Goal: Transaction & Acquisition: Purchase product/service

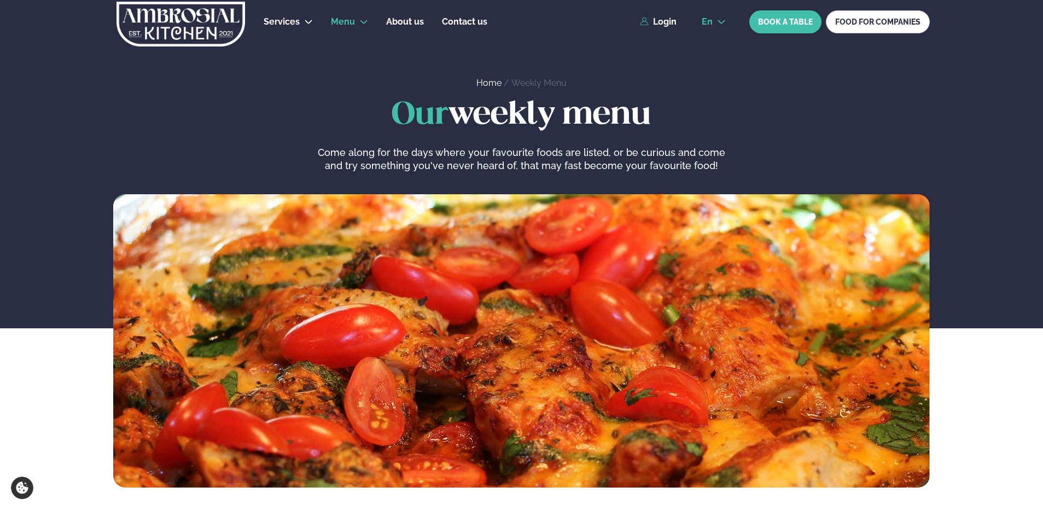
click at [717, 20] on button "en" at bounding box center [714, 22] width 42 height 9
click at [712, 62] on link "is" at bounding box center [714, 64] width 42 height 22
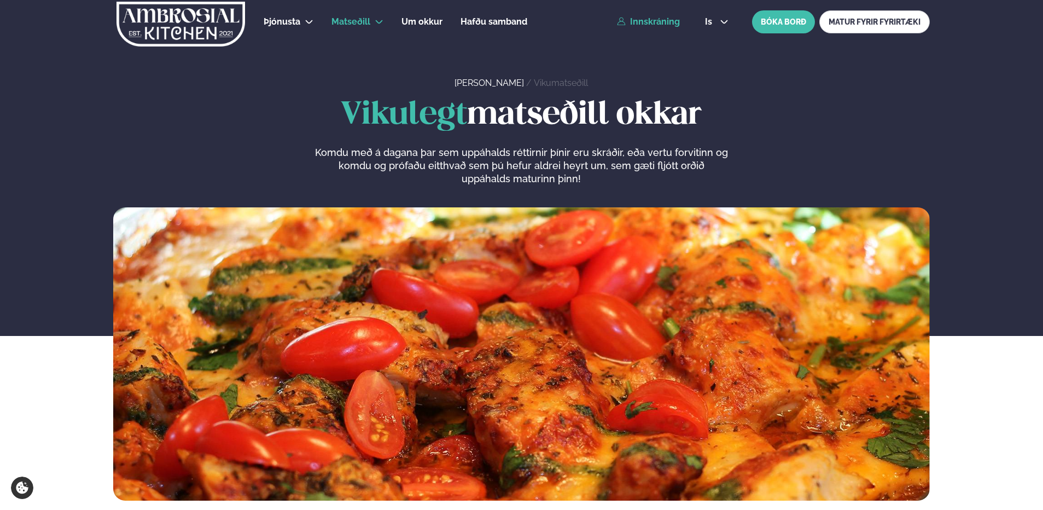
click at [675, 19] on link "Innskráning" at bounding box center [648, 22] width 63 height 10
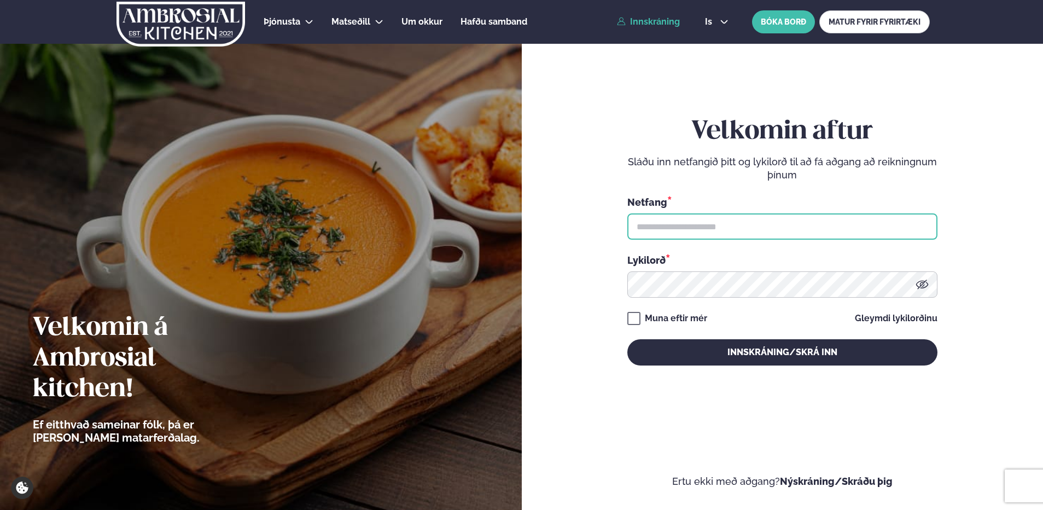
type input "**********"
click at [708, 229] on input "**********" at bounding box center [783, 226] width 310 height 26
click at [1015, 220] on div "**********" at bounding box center [783, 255] width 522 height 510
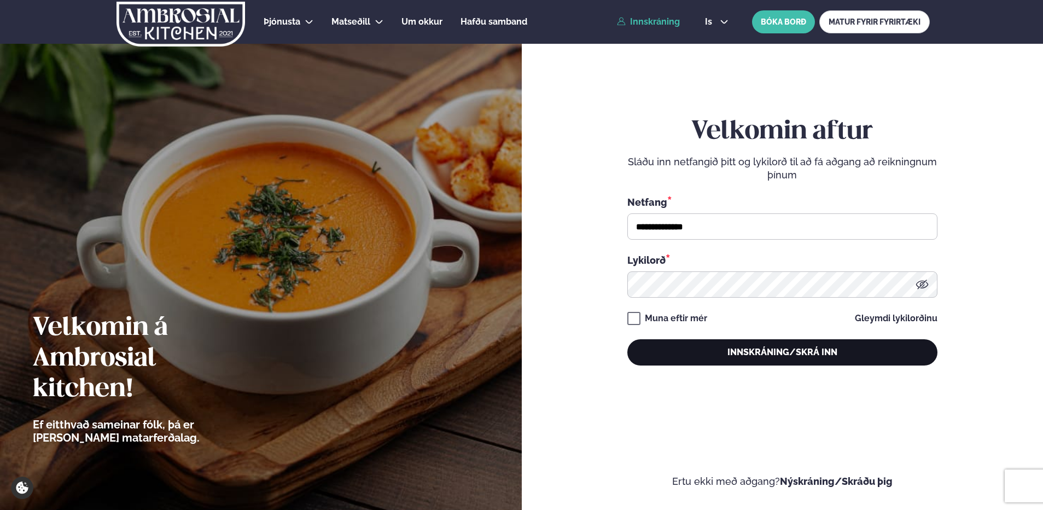
click at [780, 347] on button "Innskráning/Skrá inn" at bounding box center [783, 352] width 310 height 26
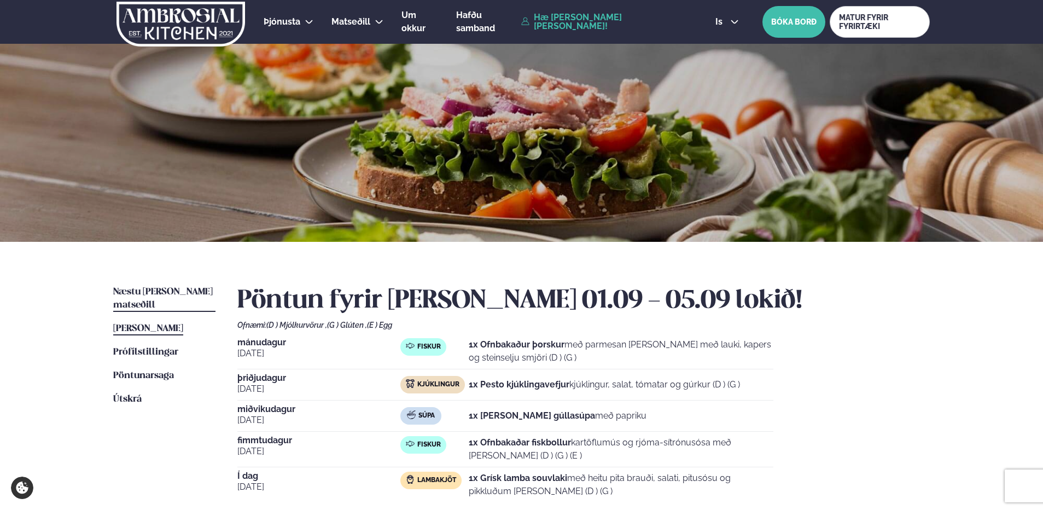
click at [143, 289] on span "Næstu [PERSON_NAME] matseðill" at bounding box center [163, 298] width 100 height 22
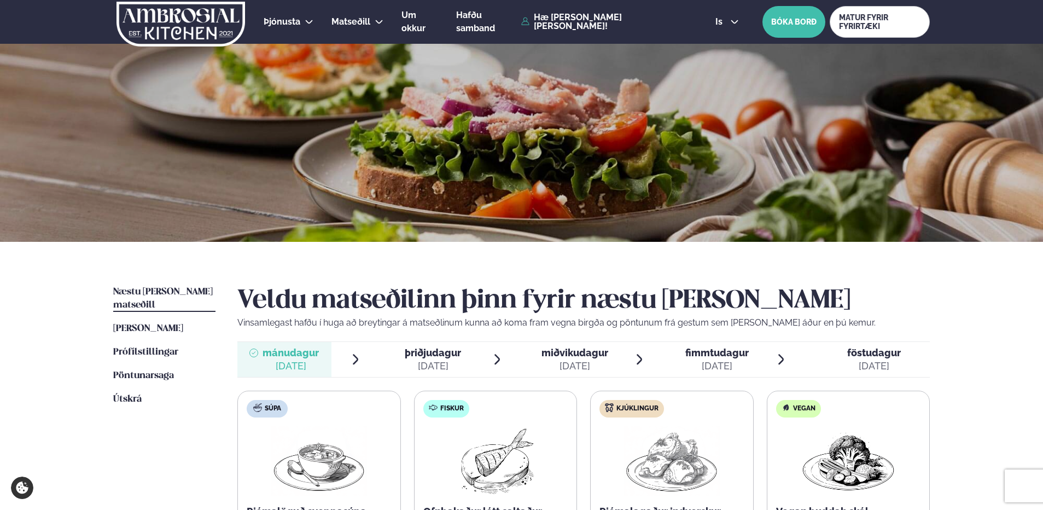
scroll to position [255, 0]
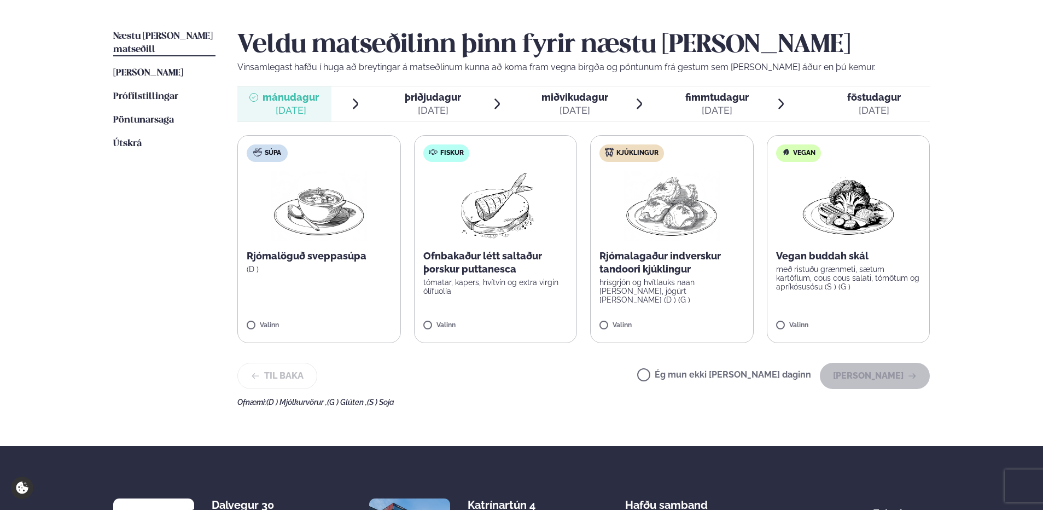
click at [303, 243] on label "Súpa Rjómalöguð sveppasúpa (D ) Valinn" at bounding box center [319, 239] width 164 height 208
click at [894, 376] on button "[PERSON_NAME]" at bounding box center [875, 376] width 110 height 26
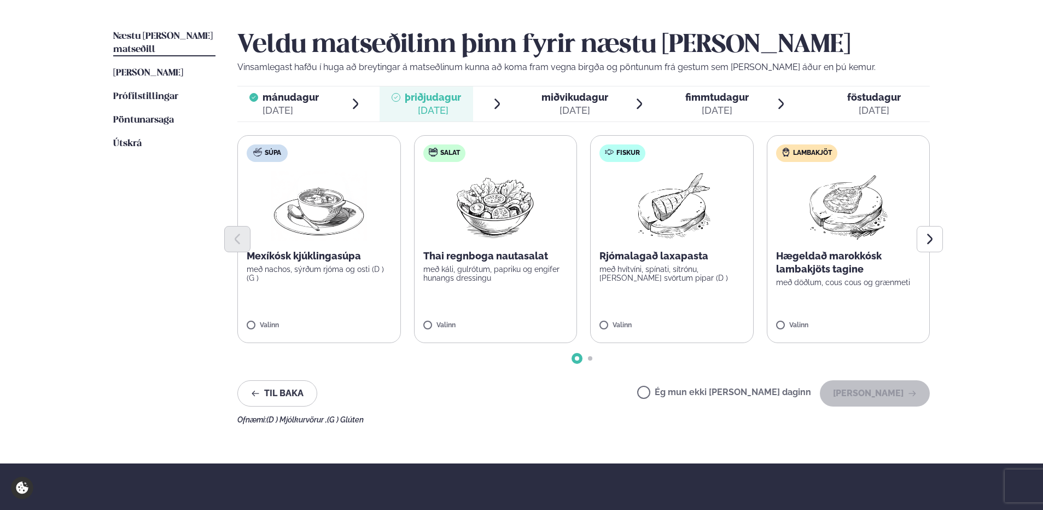
click at [311, 289] on label "Súpa Mexíkósk kjúklingasúpa með nachos, sýrðum rjóma og osti (D ) (G ) Valinn" at bounding box center [319, 239] width 164 height 208
click at [882, 390] on button "[PERSON_NAME]" at bounding box center [875, 393] width 110 height 26
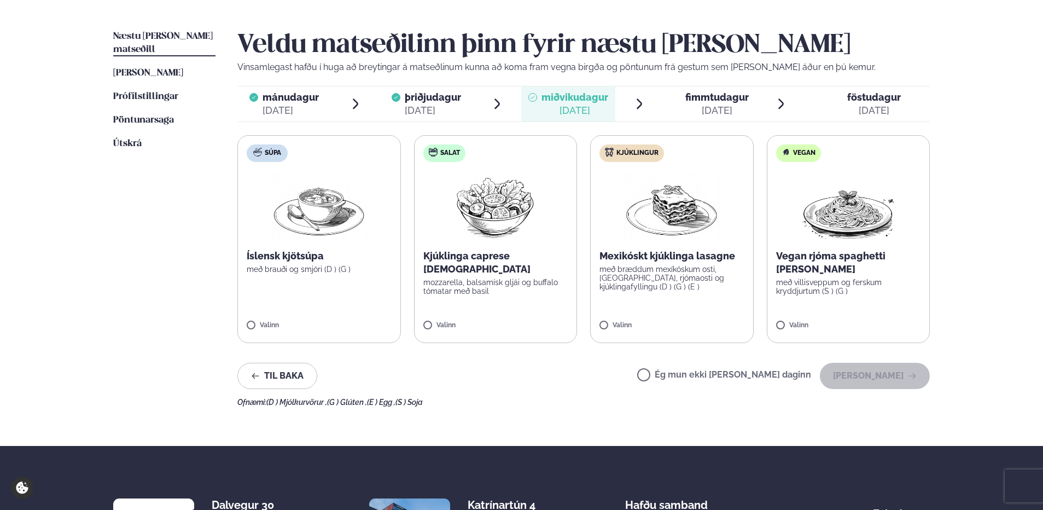
click at [319, 246] on label "Súpa Íslensk kjötsúpa með brauði og smjöri (D ) (G ) Valinn" at bounding box center [319, 239] width 164 height 208
click at [907, 377] on button "[PERSON_NAME]" at bounding box center [875, 376] width 110 height 26
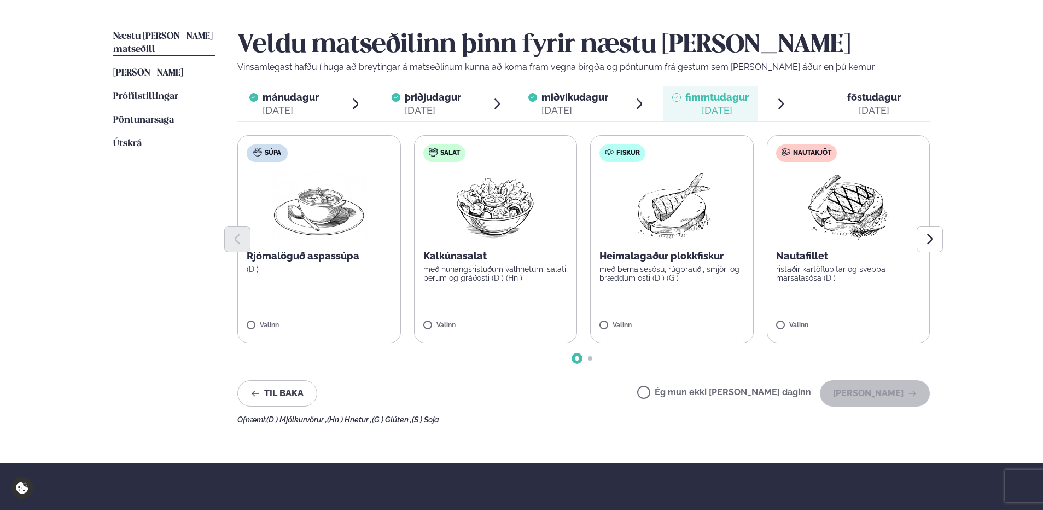
click at [289, 264] on div "Rjómalöguð aspassúpa (D )" at bounding box center [319, 261] width 145 height 24
click at [898, 393] on button "[PERSON_NAME]" at bounding box center [875, 393] width 110 height 26
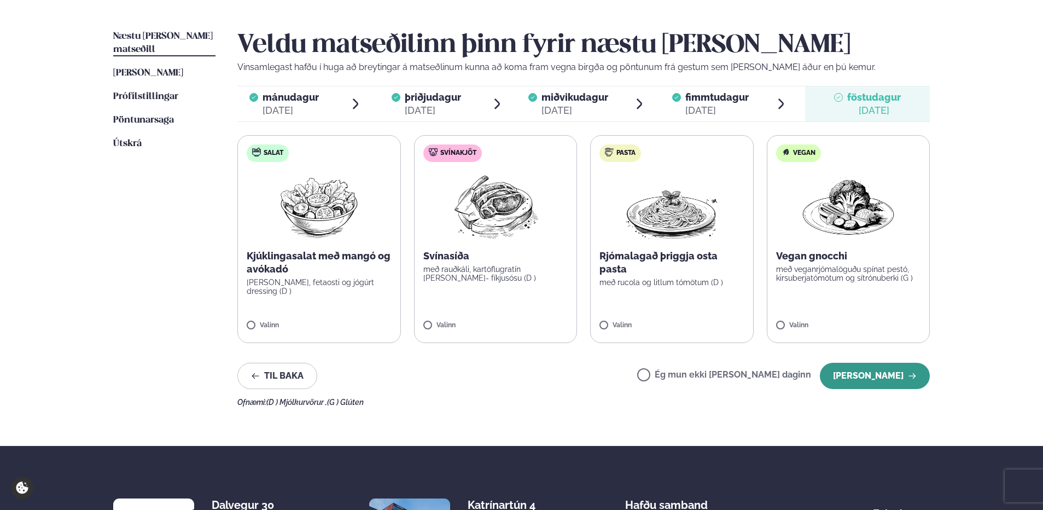
click at [890, 372] on button "[PERSON_NAME]" at bounding box center [875, 376] width 110 height 26
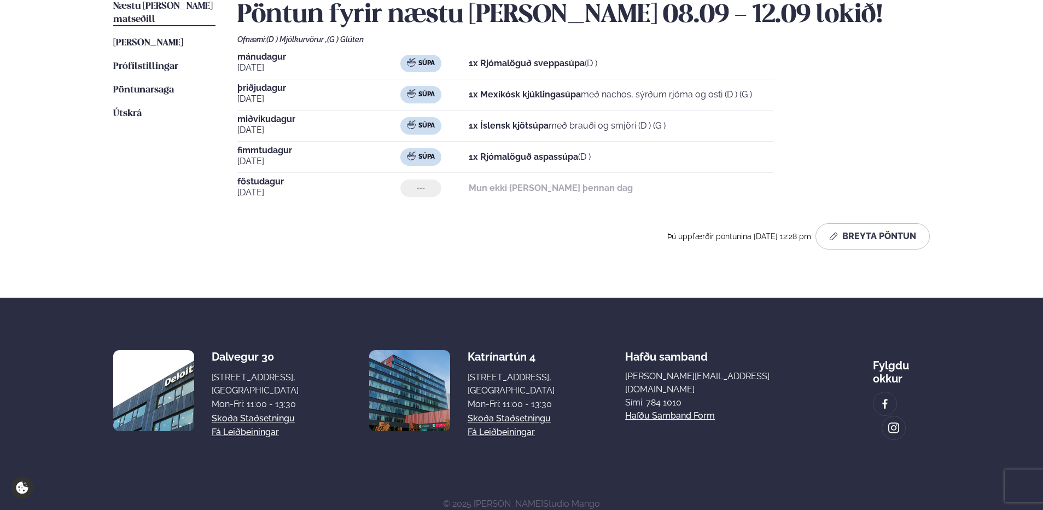
scroll to position [295, 0]
